Goal: Task Accomplishment & Management: Manage account settings

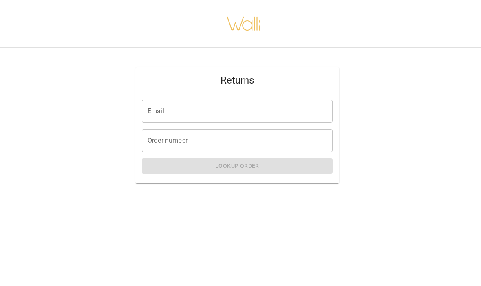
click at [194, 108] on input "Email" at bounding box center [237, 111] width 191 height 23
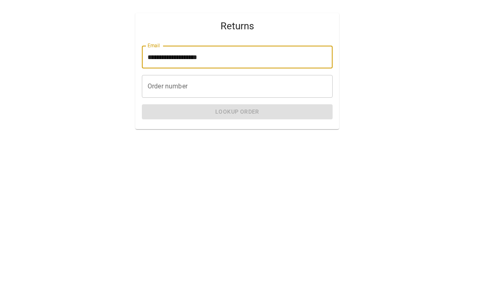
type input "**********"
click at [227, 129] on input "Order number" at bounding box center [237, 140] width 191 height 23
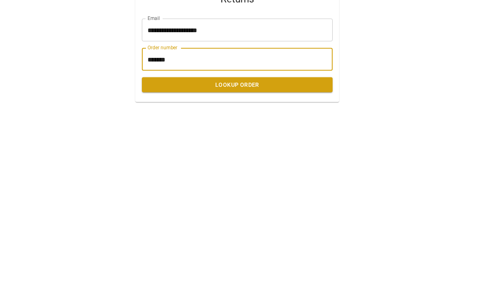
type input "*******"
click at [251, 158] on button "Lookup Order" at bounding box center [237, 165] width 191 height 15
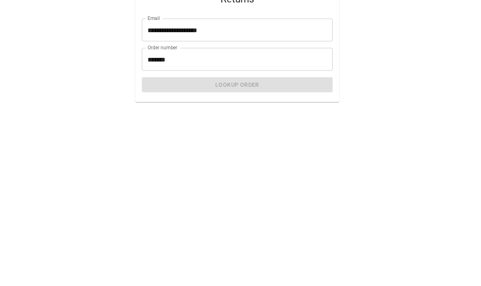
scroll to position [28, 0]
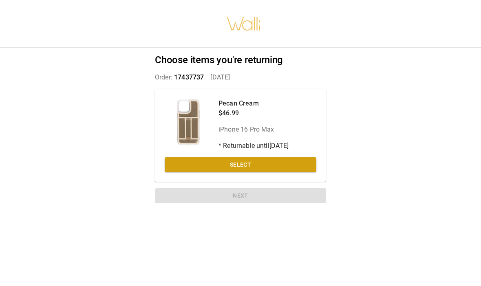
click at [253, 157] on button "Select" at bounding box center [241, 164] width 152 height 15
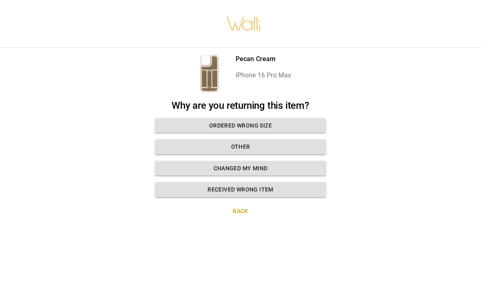
click at [282, 118] on button "Ordered wrong size" at bounding box center [240, 125] width 171 height 15
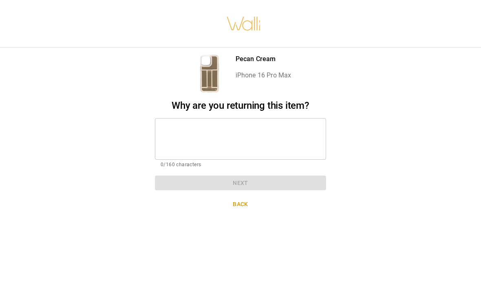
click at [181, 125] on textarea at bounding box center [241, 139] width 160 height 28
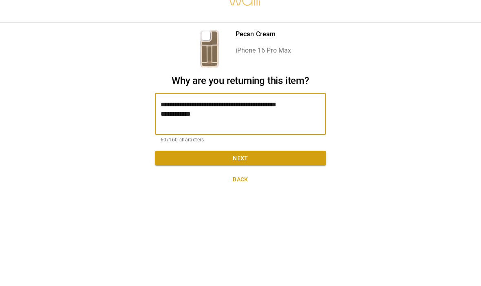
type textarea "**********"
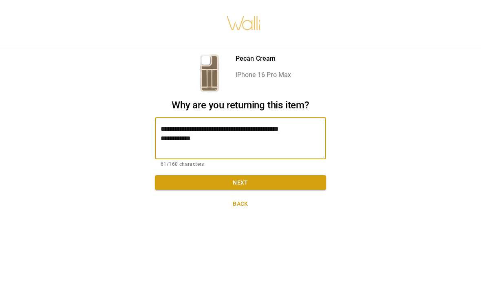
click at [250, 176] on button "Next" at bounding box center [240, 183] width 171 height 15
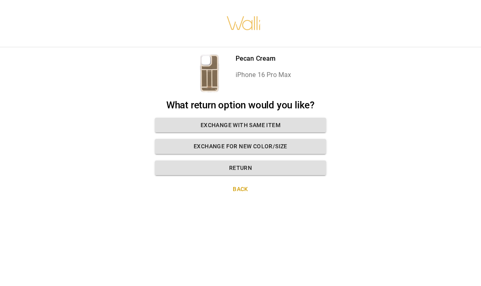
click at [298, 139] on button "Exchange for new color/size" at bounding box center [240, 146] width 171 height 15
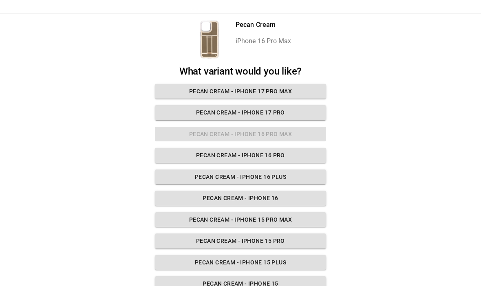
click at [290, 92] on button "Pecan Cream - iPhone 17 Pro Max" at bounding box center [240, 91] width 171 height 15
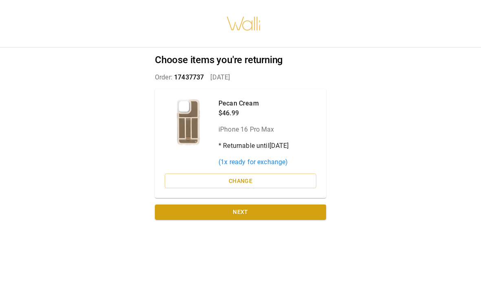
click at [249, 205] on button "Next" at bounding box center [240, 212] width 171 height 15
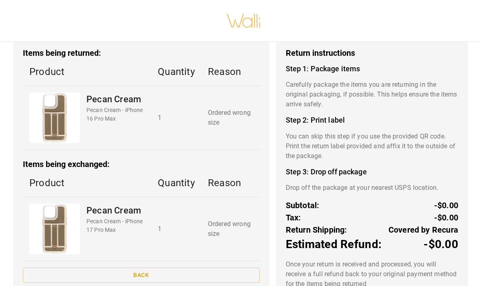
scroll to position [34, 0]
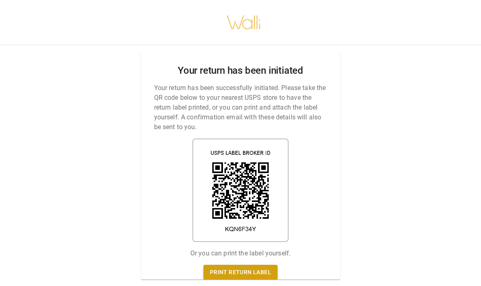
click at [254, 265] on link "Print return label" at bounding box center [240, 272] width 74 height 15
